Goal: Task Accomplishment & Management: Manage account settings

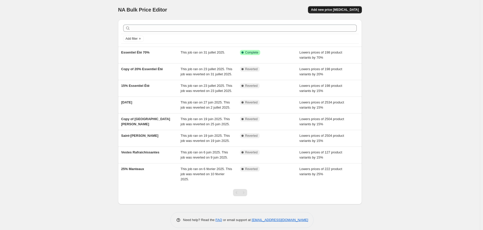
click at [344, 8] on span "Add new price [MEDICAL_DATA]" at bounding box center [335, 10] width 48 height 4
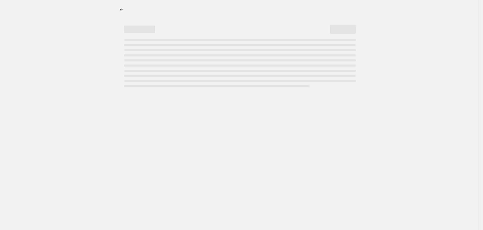
select select "percentage"
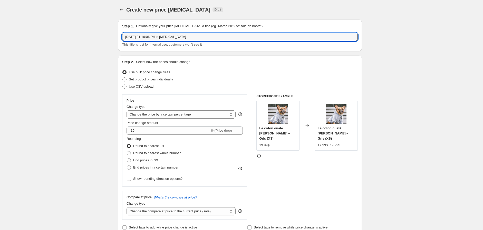
drag, startPoint x: 201, startPoint y: 36, endPoint x: 90, endPoint y: 37, distance: 110.8
type input "15% Prévente hiver"
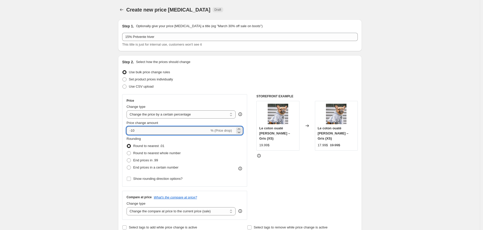
drag, startPoint x: 139, startPoint y: 129, endPoint x: 132, endPoint y: 129, distance: 7.7
click at [132, 129] on input "-10" at bounding box center [167, 131] width 83 height 8
type input "-15"
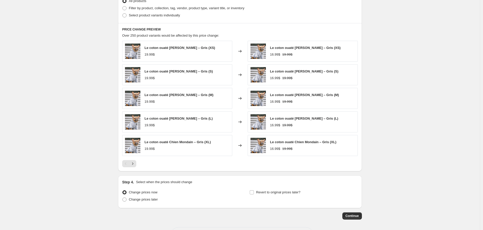
scroll to position [198, 0]
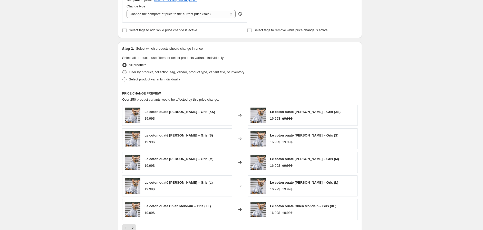
click at [126, 73] on span at bounding box center [124, 72] width 4 height 4
click at [123, 71] on input "Filter by product, collection, tag, vendor, product type, variant title, or inv…" at bounding box center [122, 70] width 0 height 0
radio input "true"
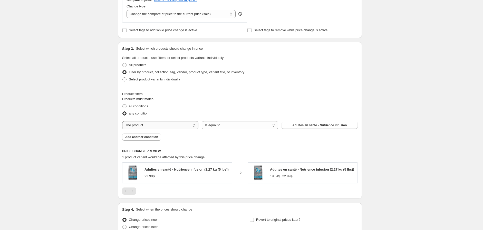
click at [156, 124] on select "The product The product's collection The product's tag The product's vendor The…" at bounding box center [160, 125] width 76 height 8
drag, startPoint x: 209, startPoint y: 112, endPoint x: 204, endPoint y: 111, distance: 4.9
click at [209, 112] on div "any condition" at bounding box center [239, 113] width 235 height 7
click at [145, 123] on select "The product The product's collection The product's tag The product's vendor The…" at bounding box center [160, 125] width 76 height 8
click at [245, 126] on select "Is equal to Is not equal to" at bounding box center [240, 125] width 76 height 8
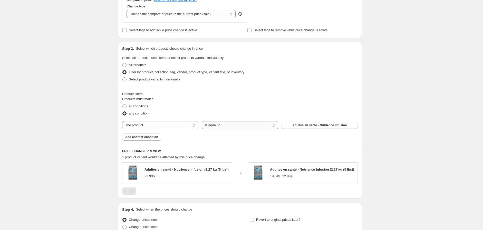
select select "not_equal"
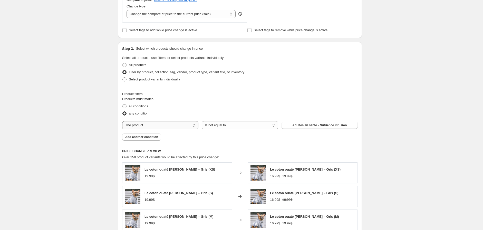
click at [185, 126] on select "The product The product's collection The product's tag The product's vendor The…" at bounding box center [160, 125] width 76 height 8
select select "collection"
click at [294, 123] on button "Exclusivités [PERSON_NAME]" at bounding box center [319, 125] width 76 height 7
click at [148, 137] on span "Add another condition" at bounding box center [141, 137] width 33 height 4
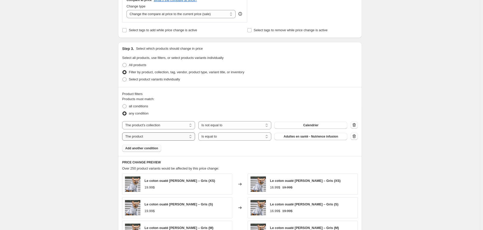
click at [164, 137] on select "The product The product's collection The product's tag The product's vendor The…" at bounding box center [158, 137] width 73 height 8
select select "collection"
click at [222, 136] on select "Is equal to Is not equal to" at bounding box center [234, 137] width 73 height 8
select select "not_equal"
click at [305, 134] on button "Calendrier" at bounding box center [310, 136] width 73 height 7
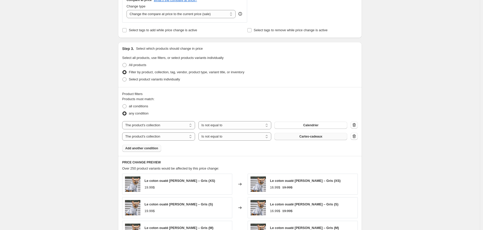
click at [142, 150] on span "Add another condition" at bounding box center [141, 148] width 33 height 4
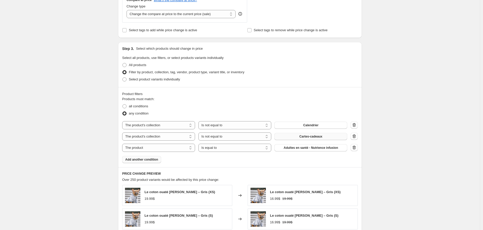
click at [157, 157] on button "Add another condition" at bounding box center [141, 159] width 39 height 7
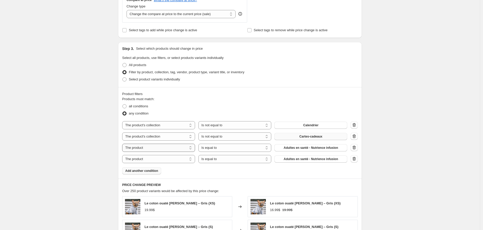
click at [173, 150] on select "The product The product's collection The product's tag The product's vendor The…" at bounding box center [158, 148] width 73 height 8
select select "collection"
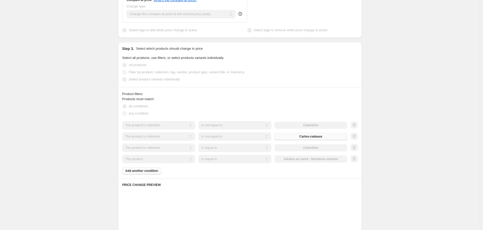
click at [166, 162] on select "The product The product's collection The product's tag The product's vendor The…" at bounding box center [158, 159] width 73 height 8
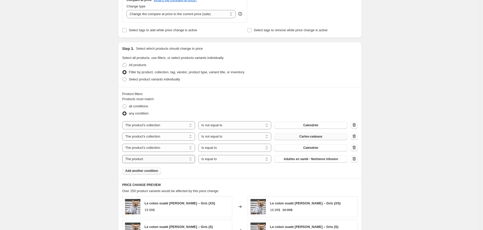
select select "collection"
click at [219, 150] on select "Is equal to Is not equal to" at bounding box center [234, 148] width 73 height 8
select select "not_equal"
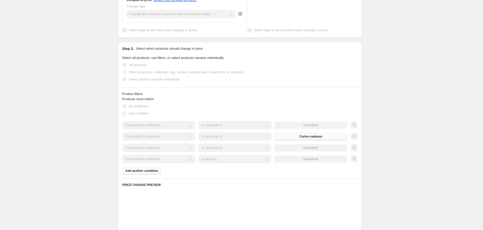
click at [218, 159] on select "Is equal to Is not equal to" at bounding box center [234, 159] width 73 height 8
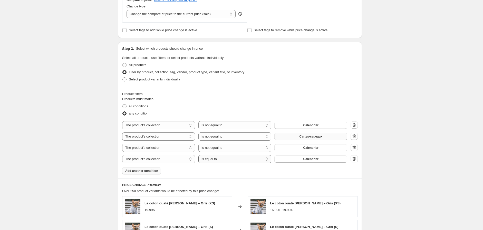
select select "not_equal"
click at [301, 148] on button "Calendrier" at bounding box center [310, 147] width 73 height 7
click at [310, 159] on span "Calendrier" at bounding box center [310, 159] width 15 height 4
click at [144, 173] on span "Add another condition" at bounding box center [141, 171] width 33 height 4
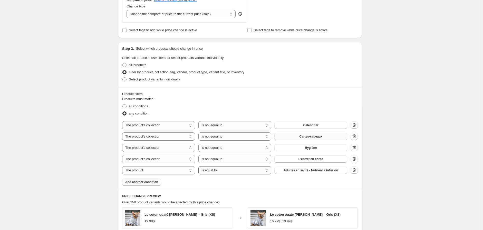
click at [227, 170] on select "Is equal to Is not equal to" at bounding box center [234, 170] width 73 height 8
select select "not_equal"
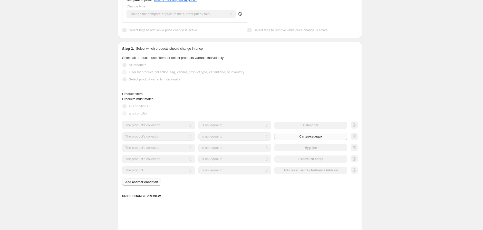
click at [143, 183] on div "Products must match: all conditions any condition The product The product's col…" at bounding box center [239, 141] width 235 height 89
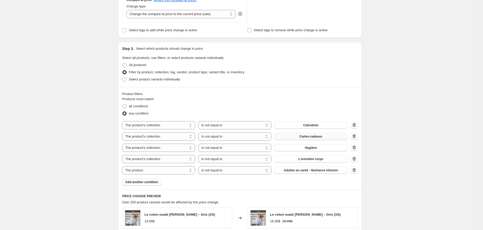
click at [141, 182] on span "Add another condition" at bounding box center [141, 182] width 33 height 4
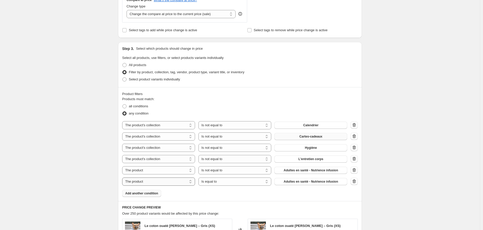
click at [151, 182] on select "The product The product's collection The product's tag The product's vendor The…" at bounding box center [158, 182] width 73 height 8
select select "collection"
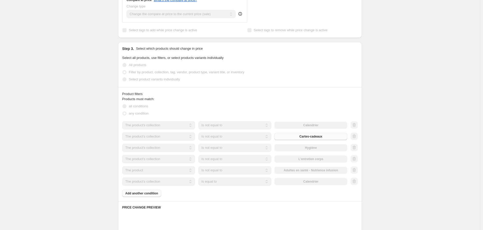
click at [227, 182] on select "Is equal to Is not equal to" at bounding box center [234, 182] width 73 height 8
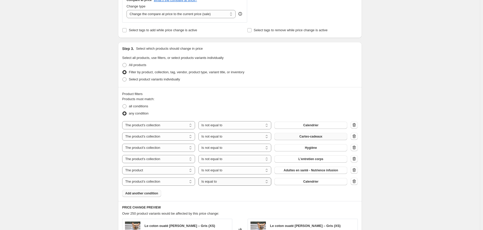
select select "not_equal"
click at [312, 170] on span "Adultes en santé - Nutrience infusion" at bounding box center [310, 171] width 54 height 4
click at [148, 170] on select "The product The product's collection The product's tag The product's vendor The…" at bounding box center [158, 170] width 73 height 8
select select "collection"
click at [305, 169] on span "Calendrier" at bounding box center [310, 171] width 15 height 4
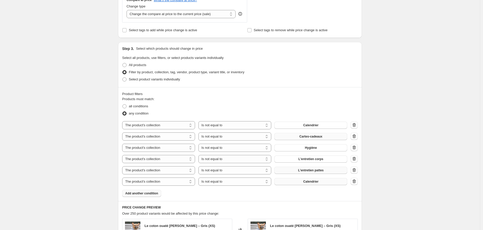
click at [312, 184] on span "Calendrier" at bounding box center [310, 182] width 15 height 4
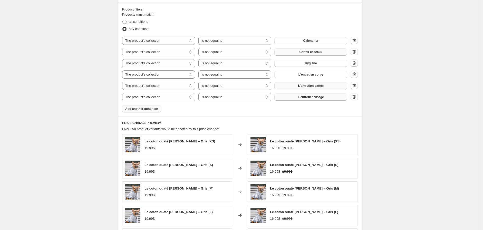
scroll to position [283, 0]
click at [153, 109] on span "Add another condition" at bounding box center [141, 108] width 33 height 4
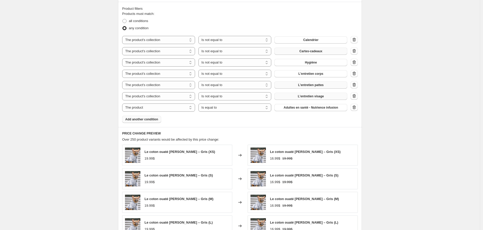
click at [146, 120] on span "Add another condition" at bounding box center [141, 119] width 33 height 4
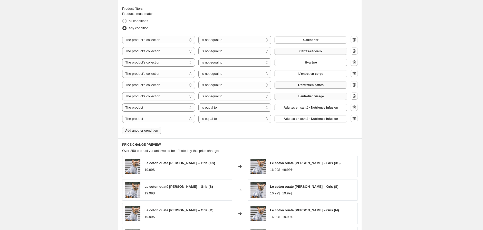
click at [147, 133] on span "Add another condition" at bounding box center [141, 131] width 33 height 4
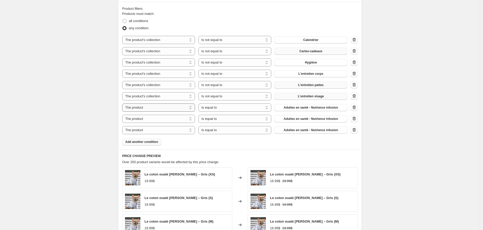
click at [176, 108] on select "The product The product's collection The product's tag The product's vendor The…" at bounding box center [158, 108] width 73 height 8
select select "collection"
click at [160, 119] on select "The product The product's collection The product's tag The product's vendor The…" at bounding box center [158, 119] width 73 height 8
select select "collection"
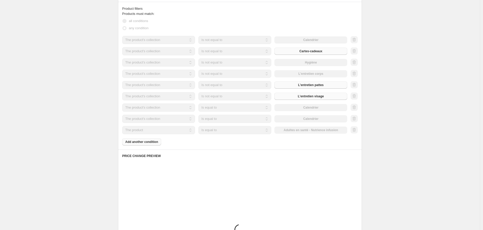
click at [155, 132] on select "The product The product's collection The product's tag The product's vendor The…" at bounding box center [158, 130] width 73 height 8
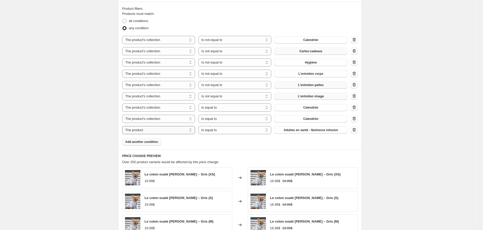
select select "collection"
click at [224, 109] on select "Is equal to Is not equal to" at bounding box center [234, 108] width 73 height 8
select select "not_equal"
click at [220, 119] on select "Is equal to Is not equal to" at bounding box center [234, 119] width 73 height 8
select select "not_equal"
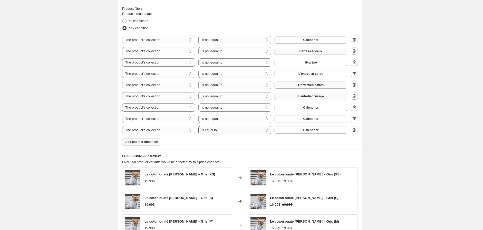
drag, startPoint x: 217, startPoint y: 130, endPoint x: 217, endPoint y: 133, distance: 3.3
click at [217, 131] on select "Is equal to Is not equal to" at bounding box center [234, 130] width 73 height 8
select select "not_equal"
click at [294, 106] on button "Calendrier" at bounding box center [310, 107] width 73 height 7
click at [313, 119] on span "Calendrier" at bounding box center [310, 119] width 15 height 4
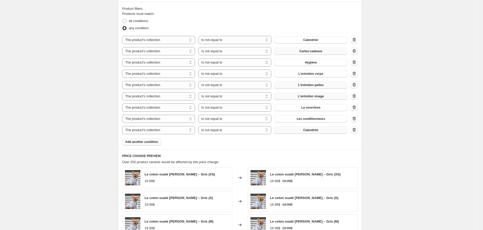
click at [316, 131] on span "Calendrier" at bounding box center [310, 130] width 15 height 4
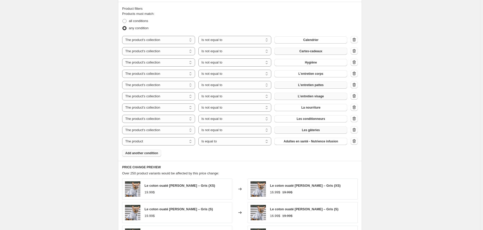
click at [152, 155] on span "Add another condition" at bounding box center [141, 153] width 33 height 4
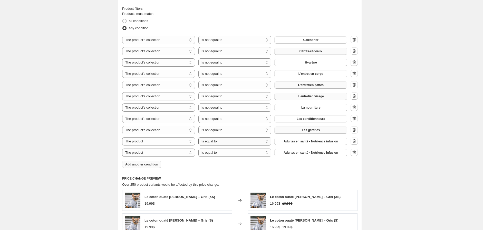
click at [226, 143] on select "Is equal to Is not equal to" at bounding box center [234, 141] width 73 height 8
select select "not_equal"
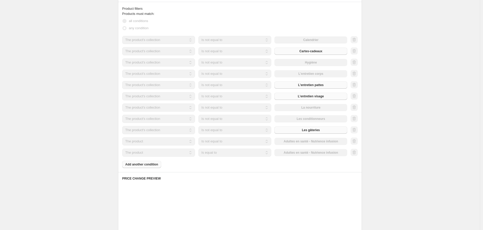
click at [222, 154] on select "Is equal to Is not equal to" at bounding box center [234, 153] width 73 height 8
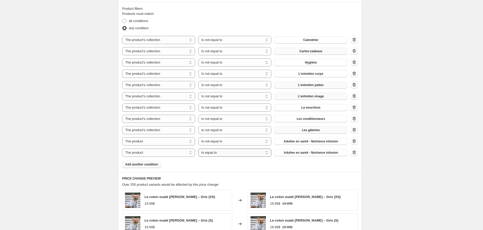
select select "not_equal"
click at [305, 142] on span "Adultes en santé - Nutrience infusion" at bounding box center [310, 142] width 54 height 4
click at [165, 140] on select "The product The product's collection The product's tag The product's vendor The…" at bounding box center [158, 141] width 73 height 8
select select "collection"
click at [157, 153] on select "The product The product's collection The product's tag The product's vendor The…" at bounding box center [158, 153] width 73 height 8
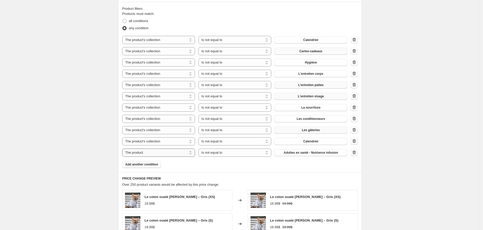
select select "collection"
click at [236, 142] on select "Is equal to Is not equal to" at bounding box center [234, 141] width 73 height 8
click at [311, 142] on span "Calendrier" at bounding box center [310, 142] width 15 height 4
click at [310, 155] on span "Calendrier" at bounding box center [310, 153] width 15 height 4
click at [152, 164] on span "Add another condition" at bounding box center [141, 165] width 33 height 4
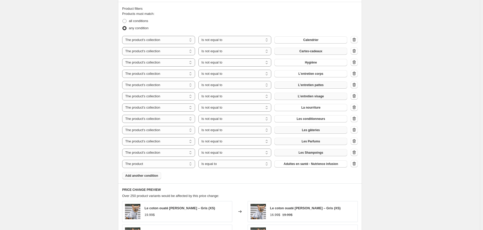
click at [150, 181] on div "Product filters Products must match: all conditions any condition The product T…" at bounding box center [240, 93] width 244 height 182
click at [155, 176] on span "Add another condition" at bounding box center [141, 176] width 33 height 4
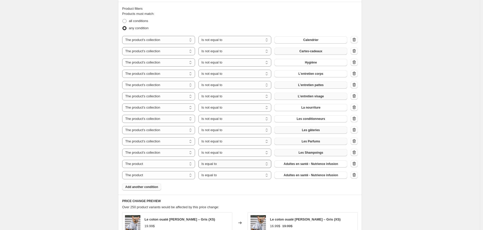
click at [229, 166] on select "Is equal to Is not equal to" at bounding box center [234, 164] width 73 height 8
select select "not_equal"
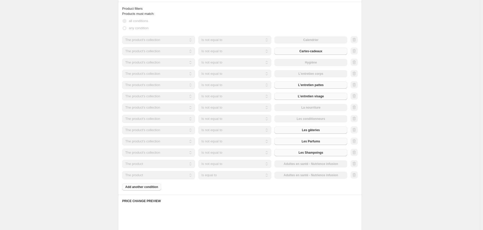
click at [167, 162] on select "The product The product's collection The product's tag The product's vendor The…" at bounding box center [158, 164] width 73 height 8
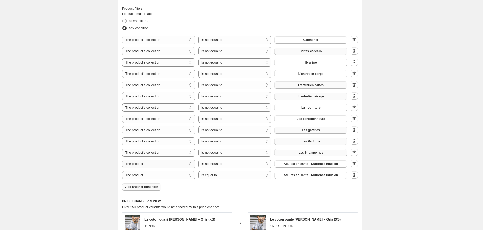
select select "collection"
click at [175, 177] on select "The product The product's collection The product's tag The product's vendor The…" at bounding box center [158, 175] width 73 height 8
select select "collection"
click at [226, 176] on select "Is equal to Is not equal to" at bounding box center [234, 175] width 73 height 8
select select "not_equal"
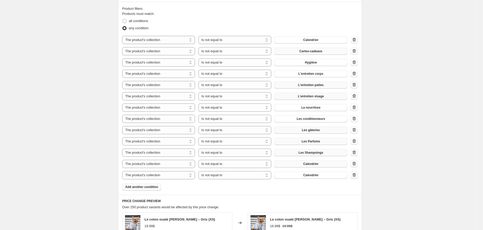
click at [311, 164] on span "Calendrier" at bounding box center [310, 164] width 15 height 4
click at [299, 175] on button "Calendrier" at bounding box center [310, 175] width 73 height 7
click at [142, 189] on span "Add another condition" at bounding box center [141, 187] width 33 height 4
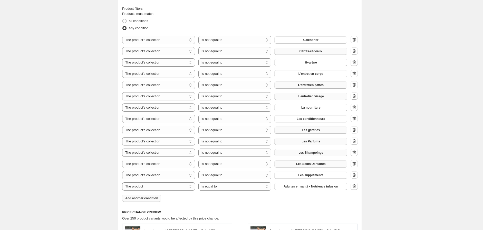
click at [152, 197] on span "Add another condition" at bounding box center [141, 198] width 33 height 4
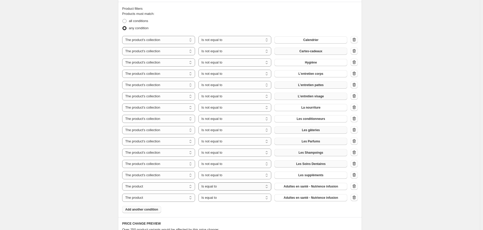
click at [227, 187] on select "Is equal to Is not equal to" at bounding box center [234, 187] width 73 height 8
select select "not_equal"
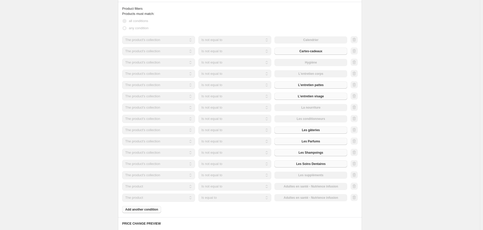
click at [219, 197] on select "Is equal to Is not equal to" at bounding box center [234, 198] width 73 height 8
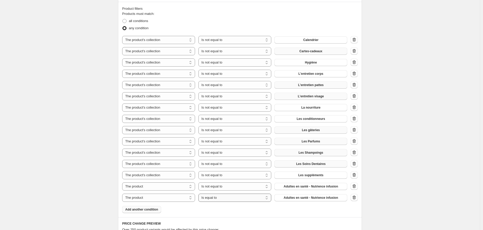
select select "not_equal"
click at [314, 178] on button "Les suppléments" at bounding box center [310, 175] width 73 height 7
click at [309, 188] on span "Adultes en santé - Nutrience infusion" at bounding box center [310, 187] width 54 height 4
click at [159, 185] on select "The product The product's collection The product's tag The product's vendor The…" at bounding box center [158, 187] width 73 height 8
select select "collection"
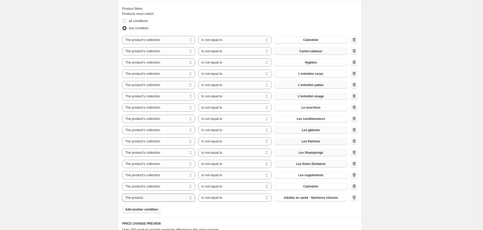
click at [174, 198] on select "The product The product's collection The product's tag The product's vendor The…" at bounding box center [158, 198] width 73 height 8
select select "collection"
drag, startPoint x: 252, startPoint y: 186, endPoint x: 249, endPoint y: 187, distance: 2.6
click at [252, 186] on select "Is equal to Is not equal to" at bounding box center [234, 187] width 73 height 8
click at [200, 183] on select "Is equal to Is not equal to" at bounding box center [234, 187] width 73 height 8
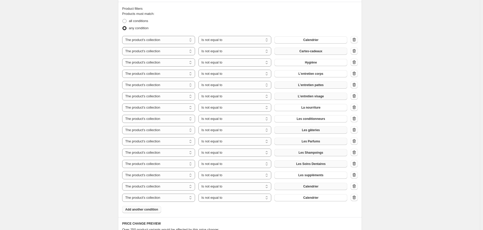
click at [313, 184] on button "Calendrier" at bounding box center [310, 186] width 73 height 7
click at [303, 199] on button "Calendrier" at bounding box center [310, 197] width 73 height 7
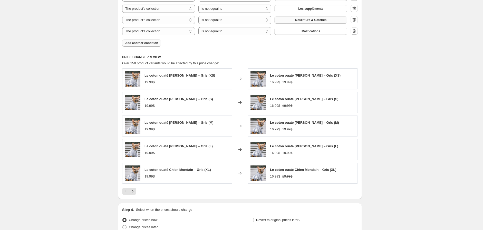
scroll to position [499, 0]
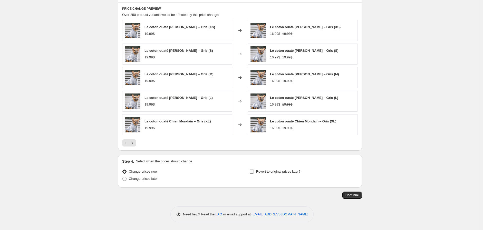
click at [258, 172] on span "Revert to original prices later?" at bounding box center [278, 172] width 44 height 4
click at [254, 172] on input "Revert to original prices later?" at bounding box center [252, 172] width 4 height 4
checkbox input "true"
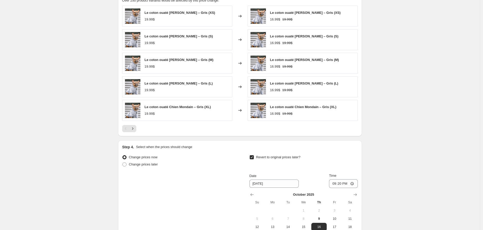
scroll to position [556, 0]
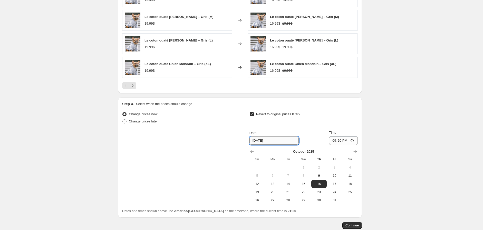
click at [271, 141] on input "[DATE]" at bounding box center [273, 141] width 49 height 8
click at [273, 194] on span "20" at bounding box center [272, 192] width 11 height 4
type input "[DATE]"
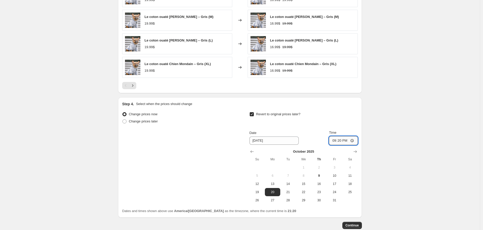
click at [341, 140] on input "21:20" at bounding box center [343, 140] width 29 height 9
type input "08:20"
click at [355, 228] on button "Continue" at bounding box center [351, 225] width 19 height 7
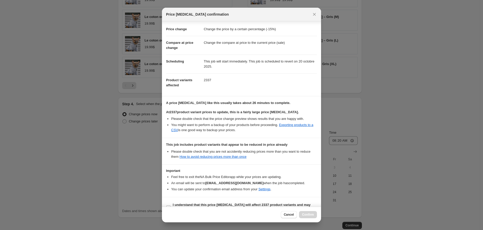
scroll to position [19, 0]
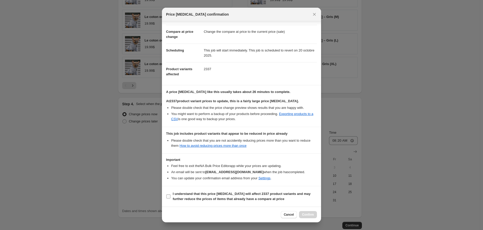
click at [175, 197] on b "I understand that this price [MEDICAL_DATA] will affect 2337 product variants a…" at bounding box center [242, 196] width 138 height 9
click at [170, 197] on input "I understand that this price [MEDICAL_DATA] will affect 2337 product variants a…" at bounding box center [168, 197] width 4 height 4
checkbox input "true"
click at [310, 214] on span "Confirm" at bounding box center [308, 215] width 12 height 4
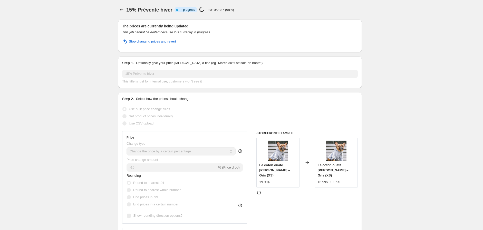
select select "percentage"
select select "collection"
select select "not_equal"
select select "collection"
select select "not_equal"
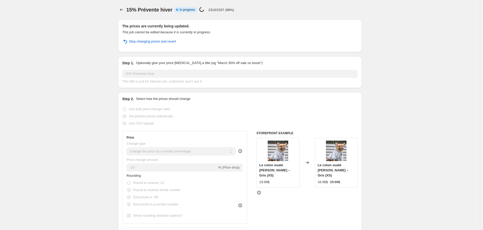
select select "collection"
select select "not_equal"
select select "collection"
select select "not_equal"
select select "collection"
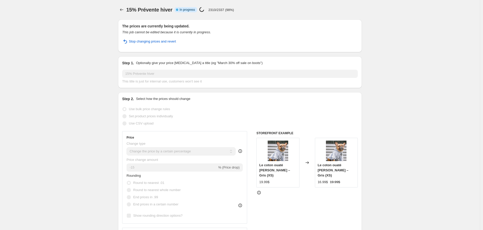
select select "not_equal"
select select "collection"
select select "not_equal"
select select "collection"
select select "not_equal"
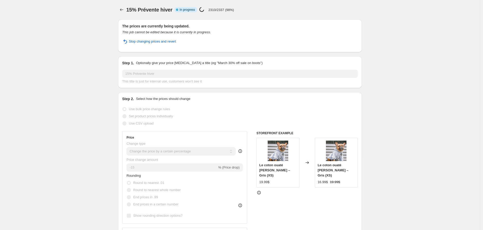
select select "collection"
select select "not_equal"
select select "collection"
select select "not_equal"
select select "collection"
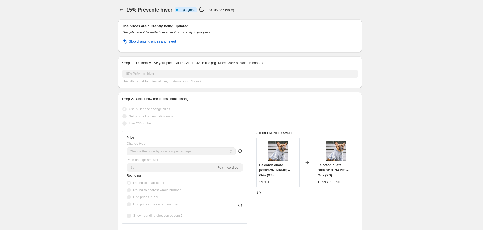
select select "not_equal"
select select "collection"
select select "not_equal"
select select "collection"
select select "not_equal"
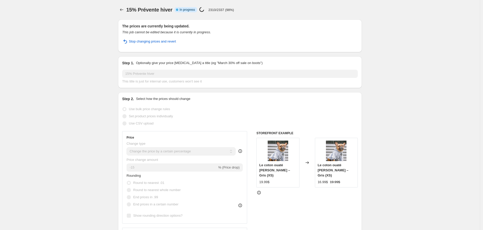
select select "collection"
select select "not_equal"
select select "collection"
select select "not_equal"
select select "collection"
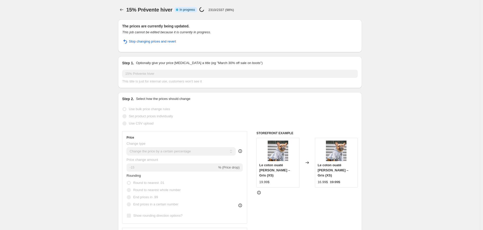
select select "not_equal"
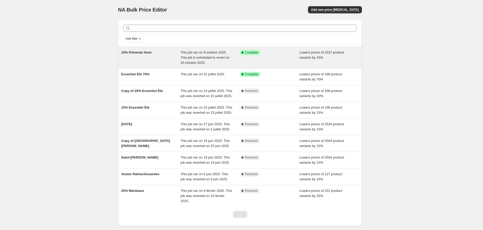
click at [165, 53] on div "15% Prévente hiver" at bounding box center [151, 57] width 60 height 15
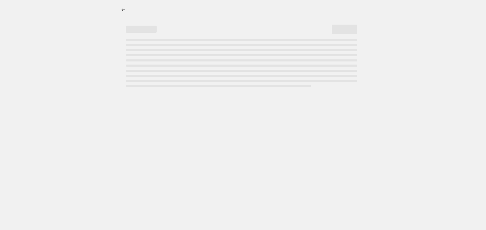
select select "percentage"
select select "not_equal"
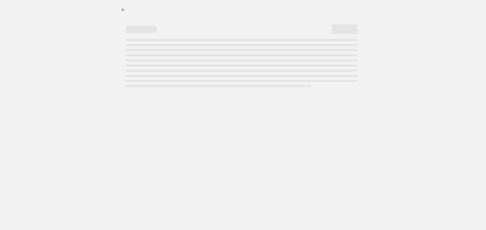
select select "not_equal"
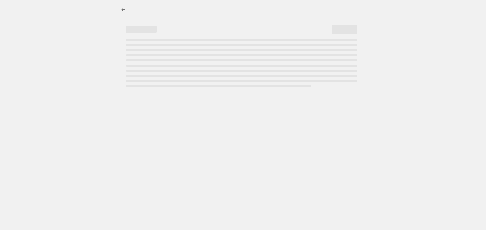
select select "not_equal"
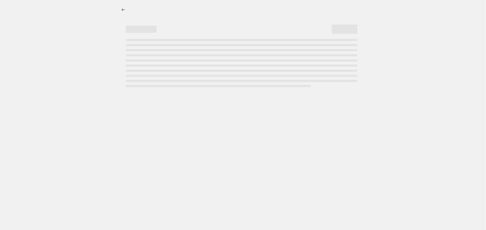
select select "not_equal"
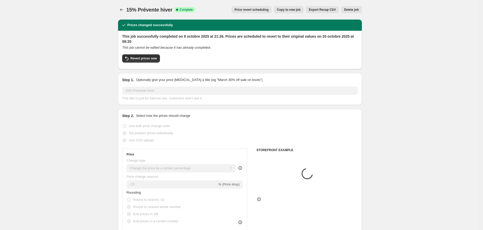
select select "collection"
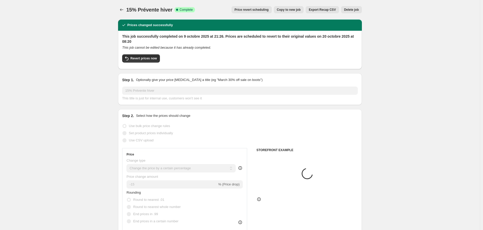
select select "collection"
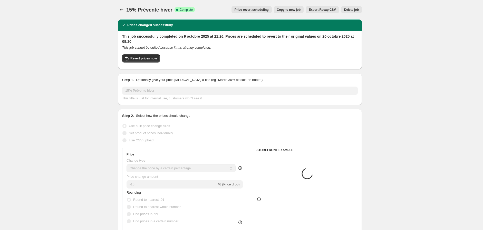
select select "collection"
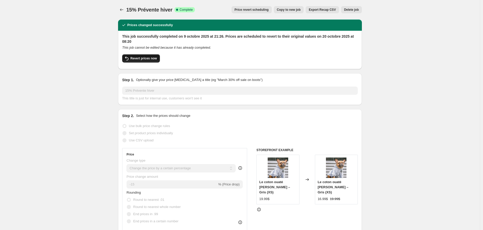
click at [140, 57] on span "Revert prices now" at bounding box center [143, 58] width 26 height 4
checkbox input "false"
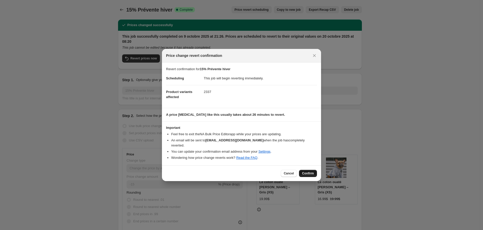
click at [306, 172] on span "Confirm" at bounding box center [308, 174] width 12 height 4
